Goal: Information Seeking & Learning: Understand process/instructions

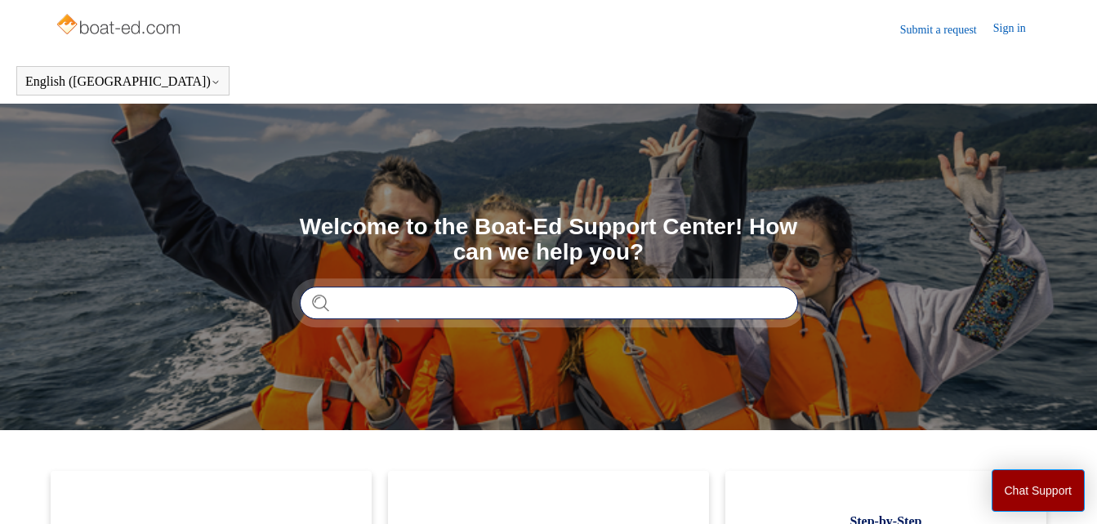
click at [336, 305] on input "Search" at bounding box center [549, 303] width 498 height 33
type input "**********"
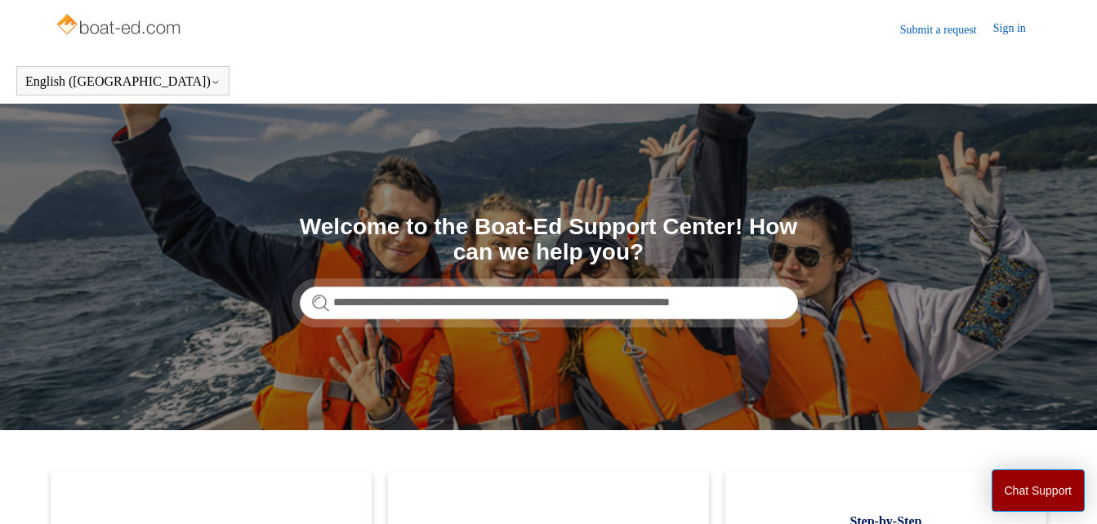
click at [315, 302] on form "**********" at bounding box center [549, 303] width 498 height 33
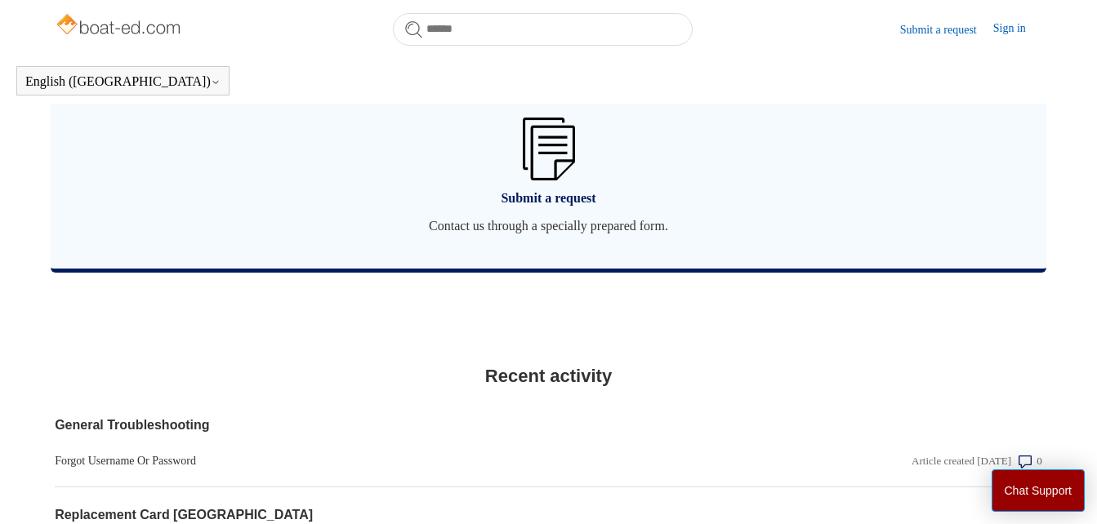
scroll to position [1251, 0]
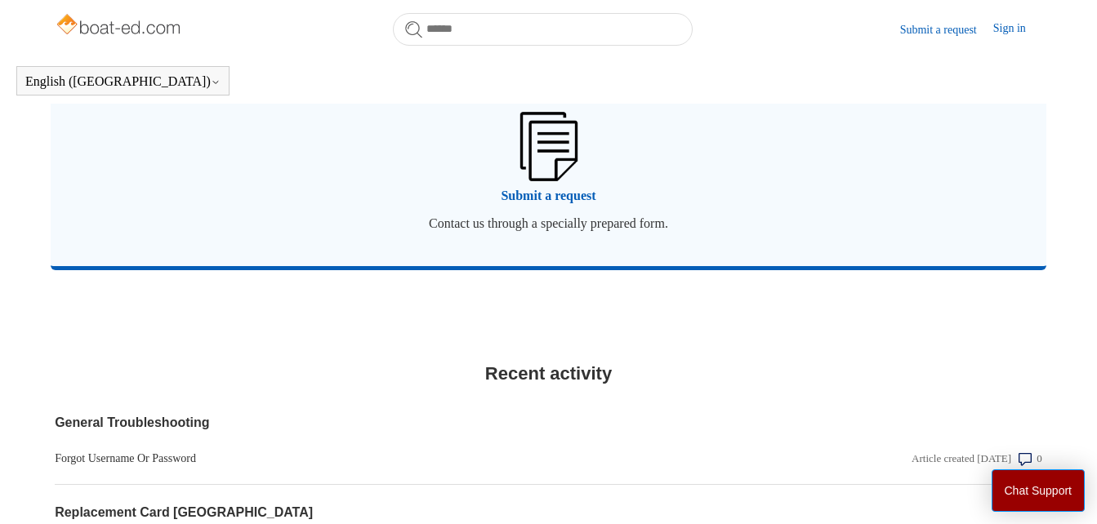
click at [565, 199] on span "Submit a request" at bounding box center [548, 196] width 947 height 20
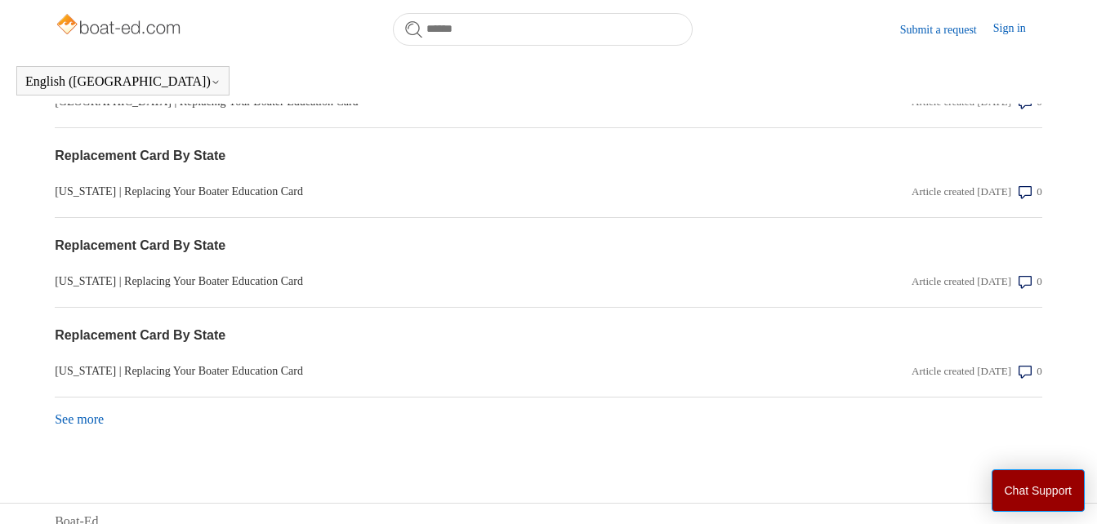
scroll to position [1713, 0]
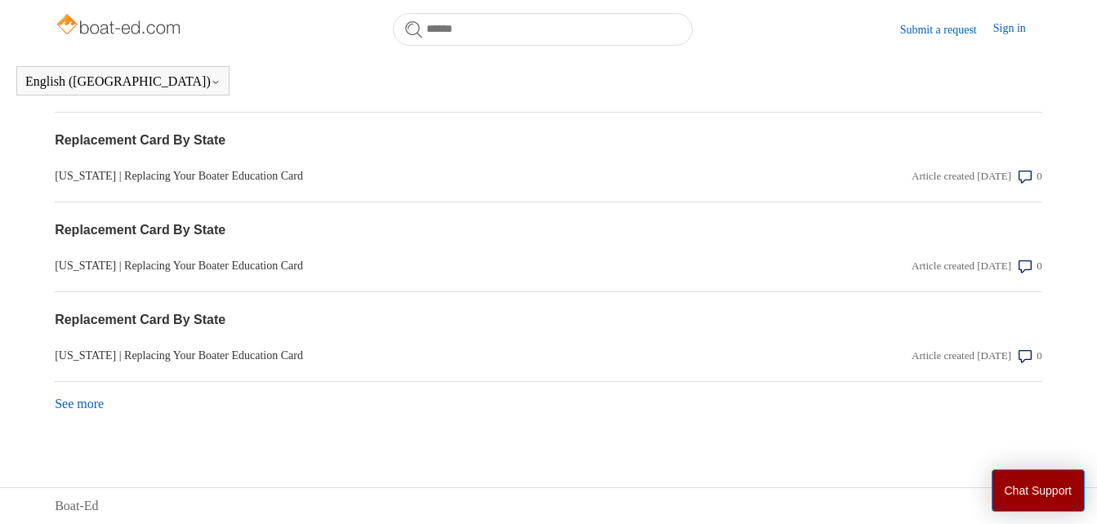
click at [91, 408] on link "See more items from recent activity" at bounding box center [79, 404] width 49 height 14
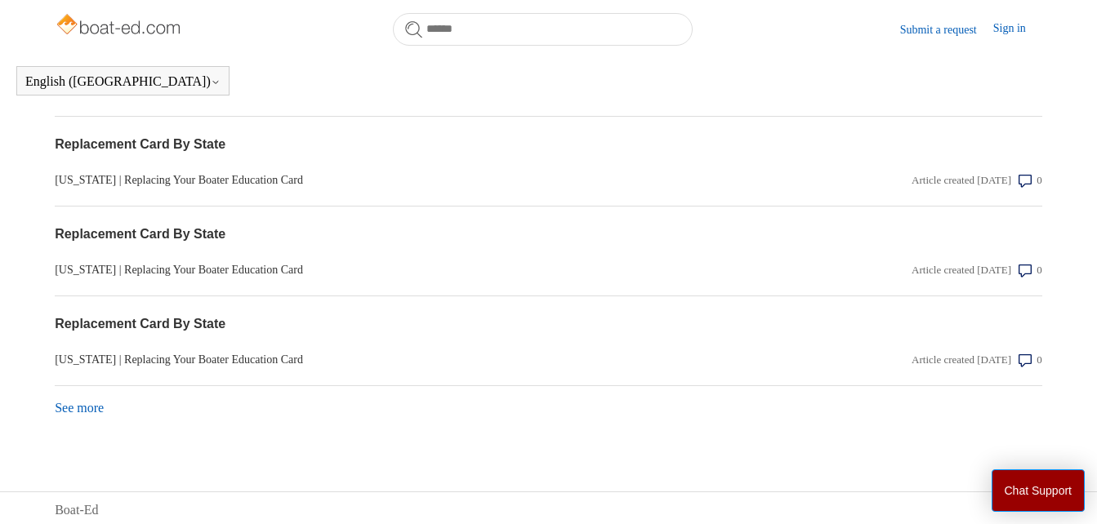
scroll to position [2162, 0]
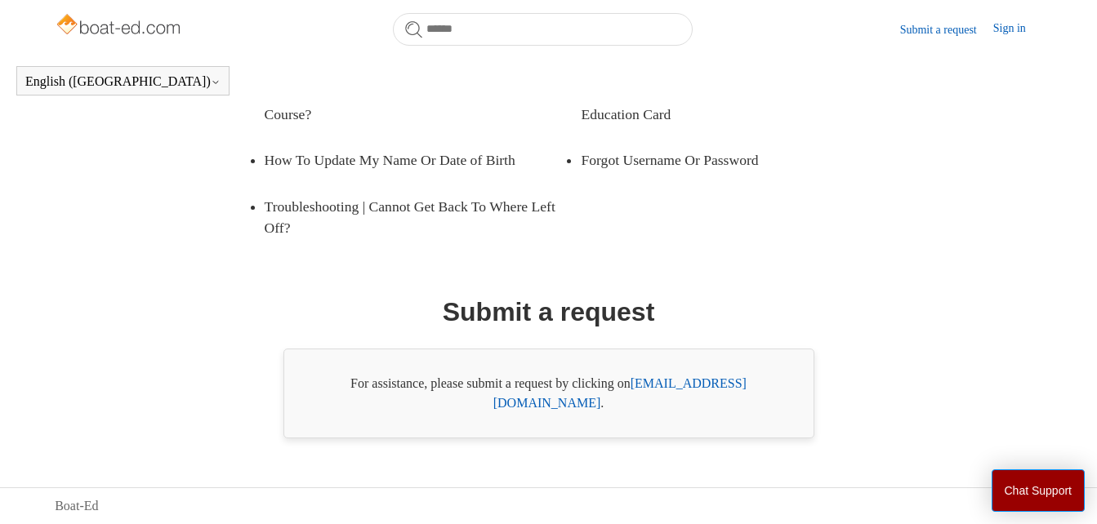
click at [704, 400] on link "support@boat-ed.com" at bounding box center [619, 393] width 253 height 33
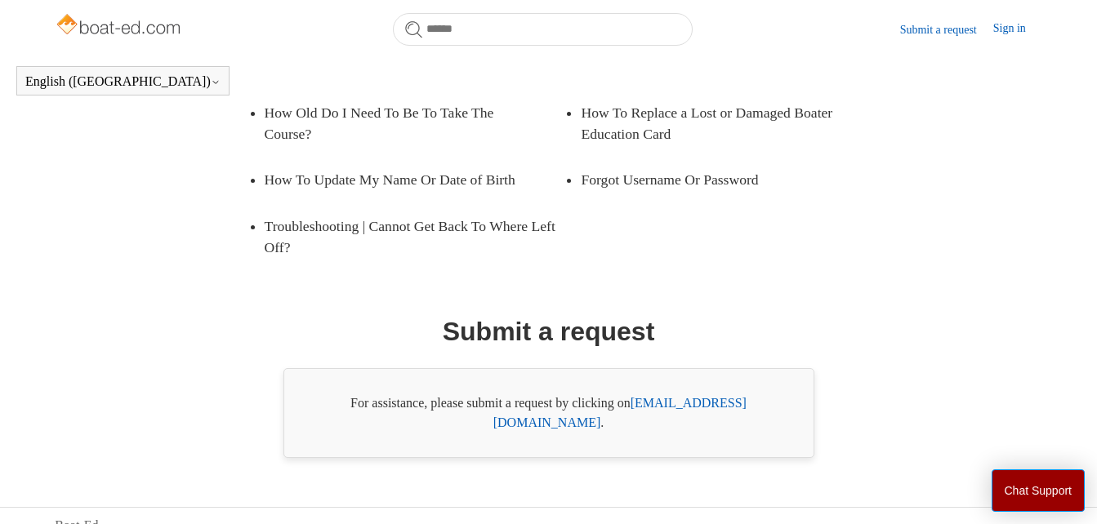
click at [863, 178] on li "Forgot Username Or Password" at bounding box center [731, 180] width 301 height 46
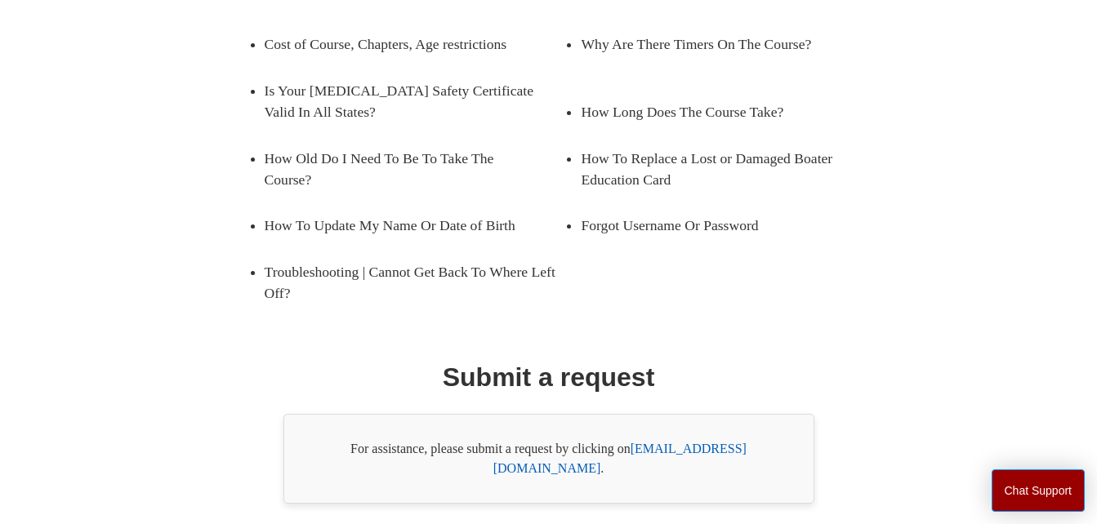
scroll to position [356, 0]
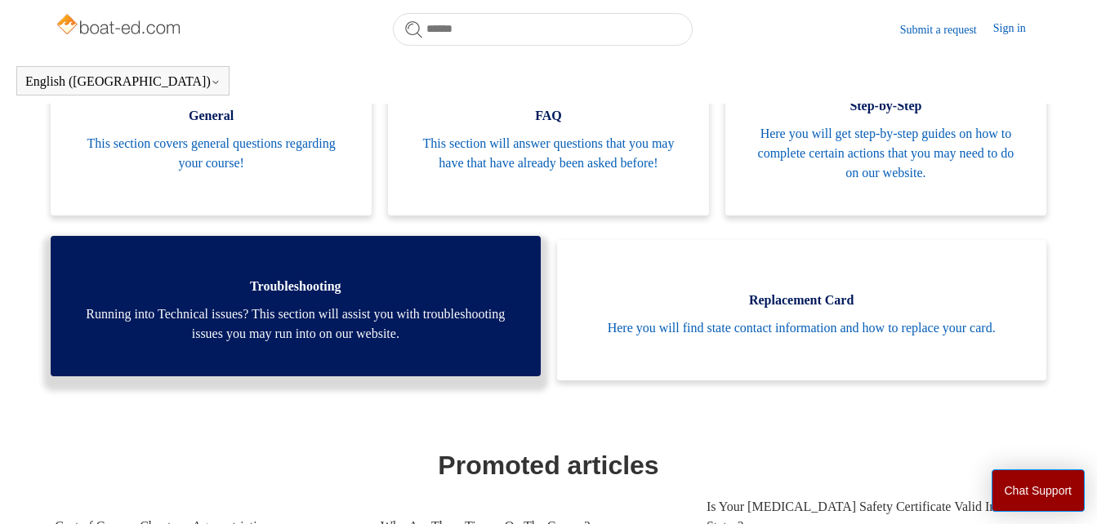
click at [395, 377] on link "Troubleshooting Running into Technical issues? This section will assist you wit…" at bounding box center [295, 306] width 489 height 140
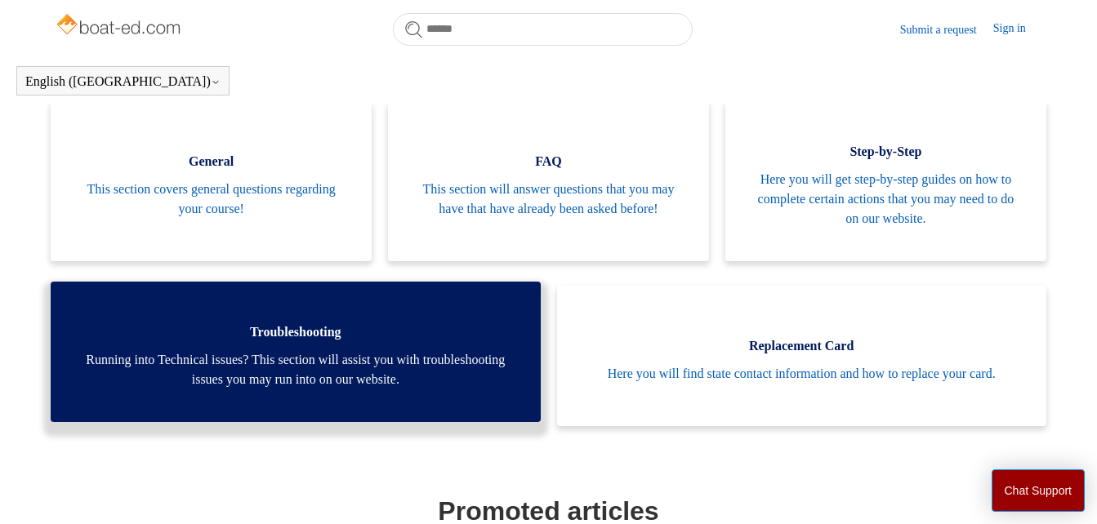
scroll to position [370, 0]
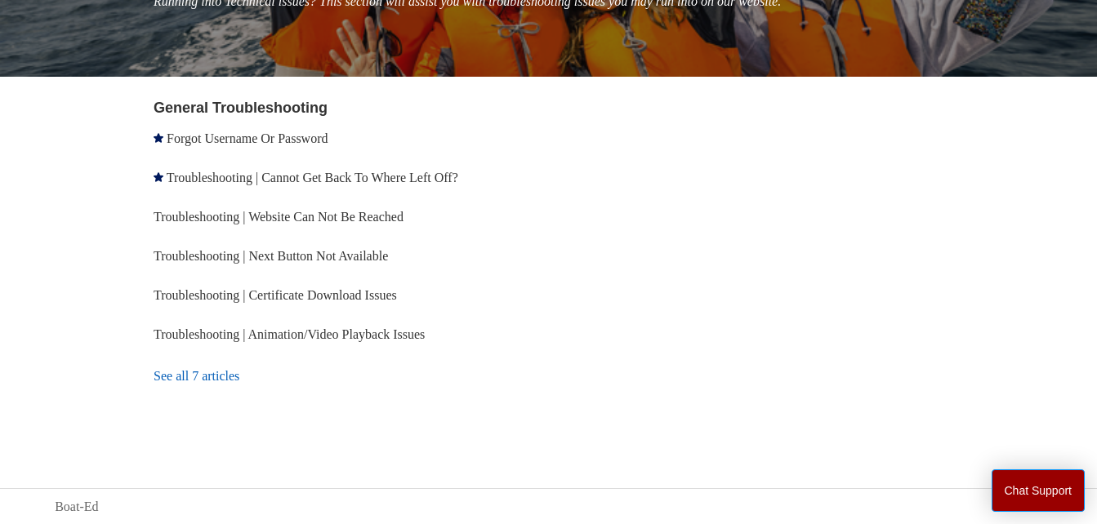
scroll to position [262, 0]
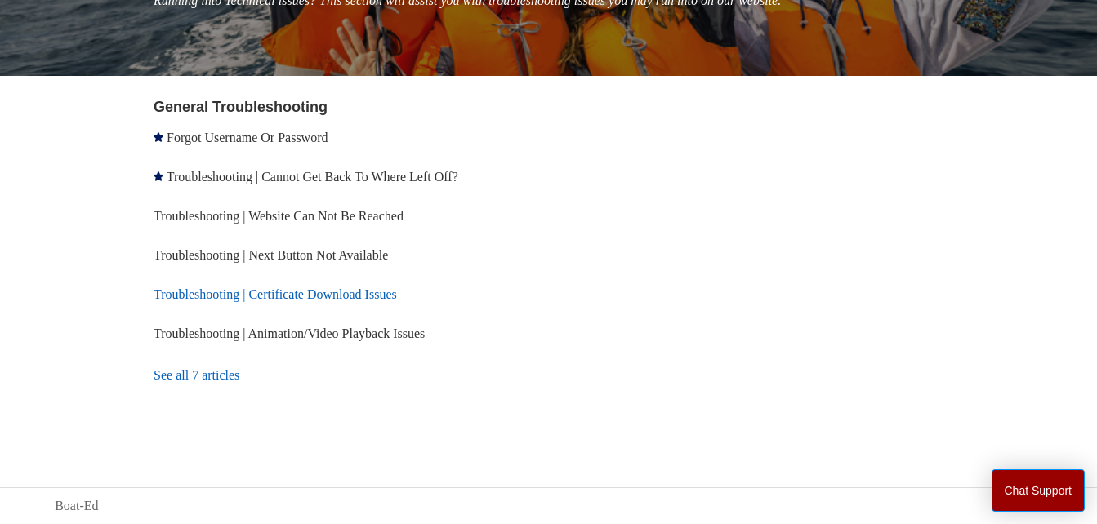
click at [366, 297] on link "Troubleshooting | Certificate Download Issues" at bounding box center [275, 295] width 243 height 14
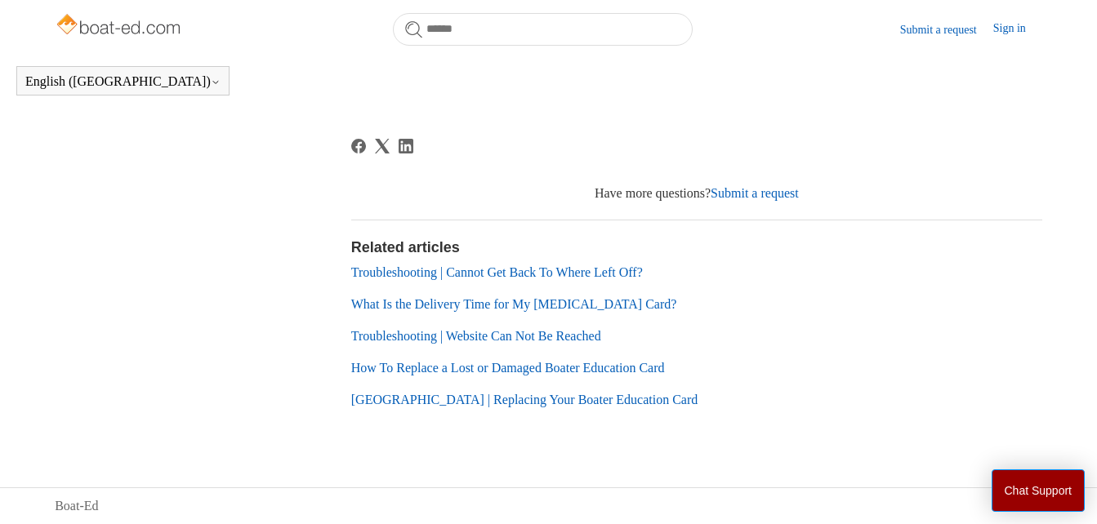
scroll to position [1392, 0]
click at [762, 200] on link "Submit a request" at bounding box center [755, 193] width 88 height 14
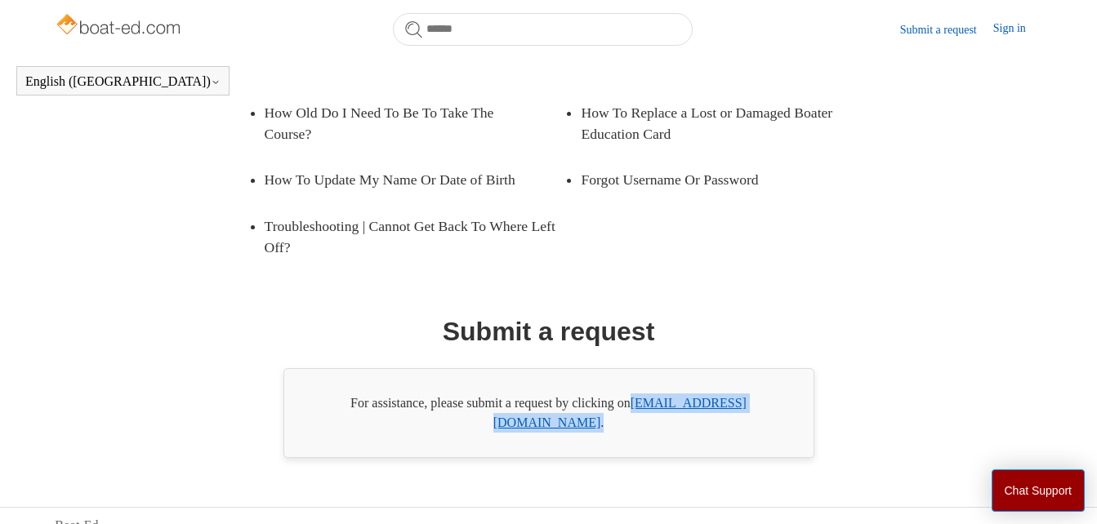
drag, startPoint x: 773, startPoint y: 406, endPoint x: 639, endPoint y: 406, distance: 134.0
click at [639, 406] on div "For assistance, please submit a request by clicking on [EMAIL_ADDRESS][DOMAIN_N…" at bounding box center [548, 413] width 531 height 90
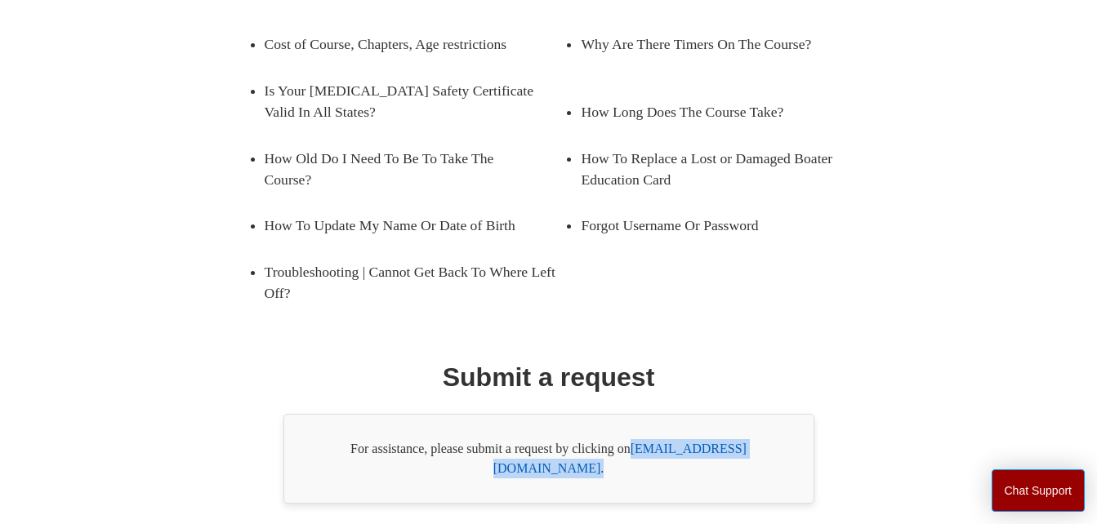
drag, startPoint x: 639, startPoint y: 406, endPoint x: 651, endPoint y: 404, distance: 12.4
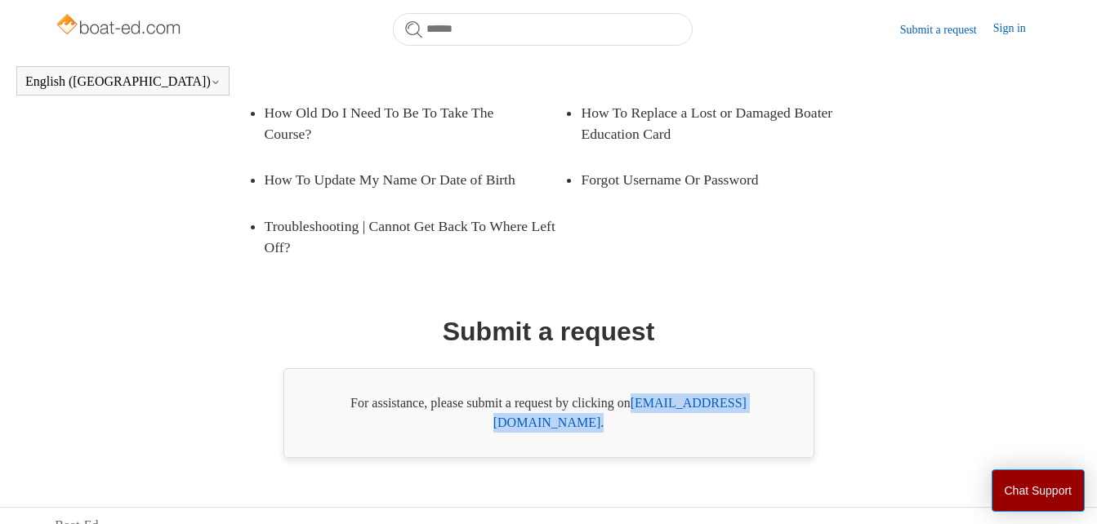
copy div "[EMAIL_ADDRESS][DOMAIN_NAME] ."
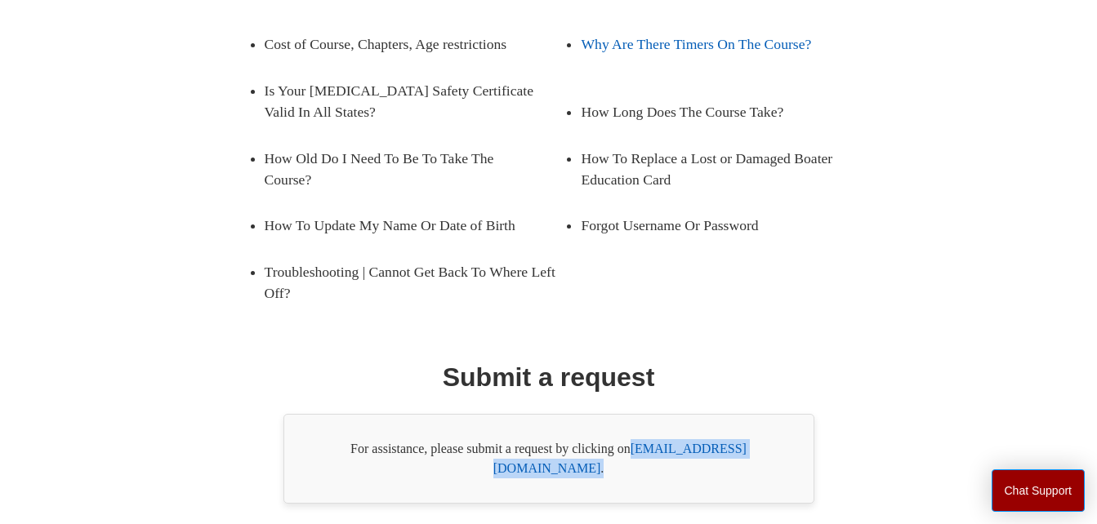
scroll to position [356, 0]
